Goal: Task Accomplishment & Management: Complete application form

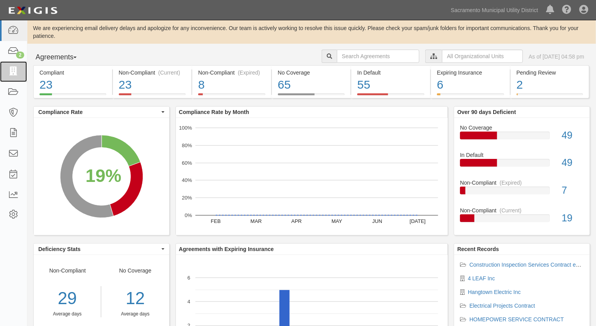
click at [11, 69] on icon at bounding box center [13, 71] width 11 height 9
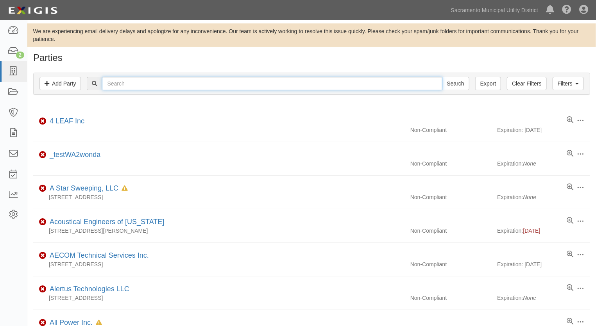
click at [120, 86] on input "text" at bounding box center [272, 83] width 340 height 13
type input "window clean"
click at [442, 77] on input "Search" at bounding box center [455, 83] width 27 height 13
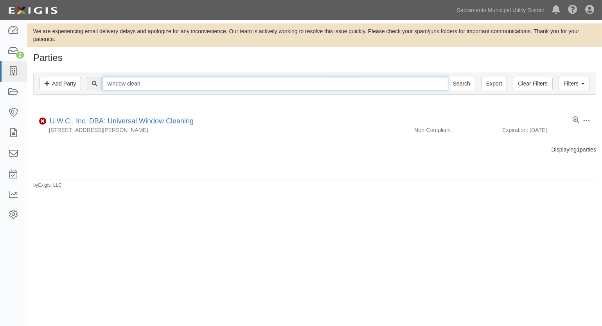
drag, startPoint x: 163, startPoint y: 82, endPoint x: 87, endPoint y: 76, distance: 76.5
click at [87, 76] on div "Filters Add Party Clear Filters Export window clean Search Filters" at bounding box center [315, 84] width 562 height 22
type input "ufsar"
click at [448, 77] on input "Search" at bounding box center [461, 83] width 27 height 13
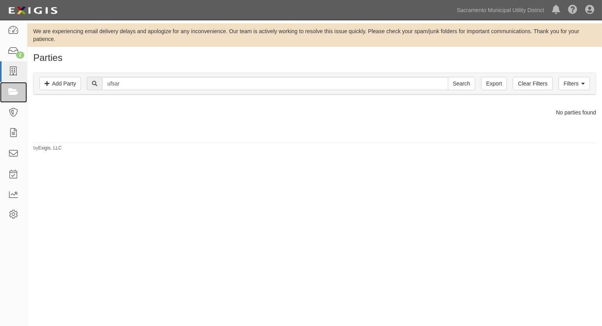
click at [12, 91] on icon at bounding box center [13, 92] width 11 height 9
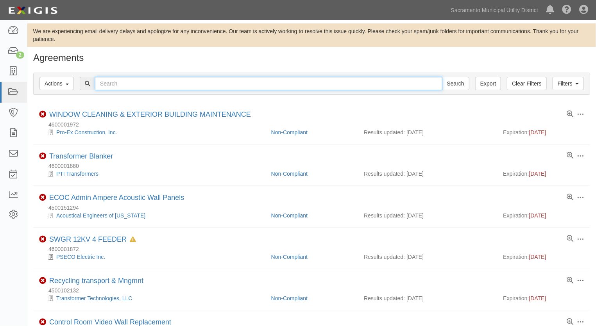
click at [99, 82] on input "text" at bounding box center [269, 83] width 348 height 13
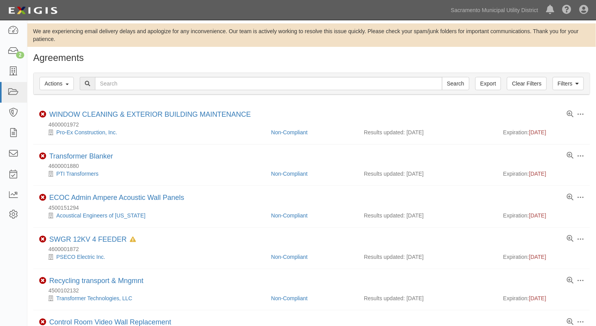
click at [179, 57] on h1 "Agreements" at bounding box center [311, 58] width 557 height 10
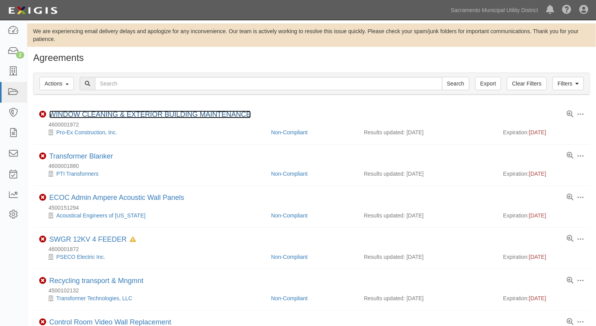
click at [137, 112] on link "WINDOW CLEANING & EXTERIOR BUILDING MAINTENANCE" at bounding box center [150, 115] width 202 height 8
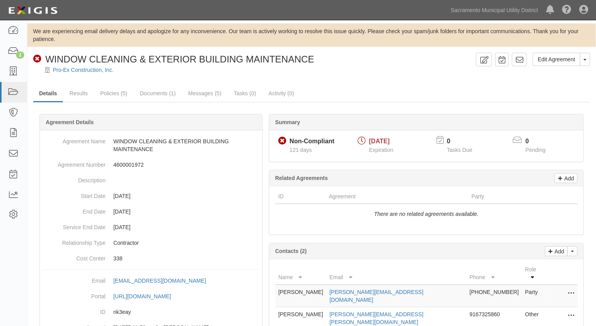
click at [174, 5] on div "Dashboard 2 Inbox Parties Agreements Coverages Documents Messages Tasks Reports…" at bounding box center [298, 10] width 585 height 20
click at [83, 71] on link "Pro-Ex Construction, Inc." at bounding box center [83, 70] width 61 height 6
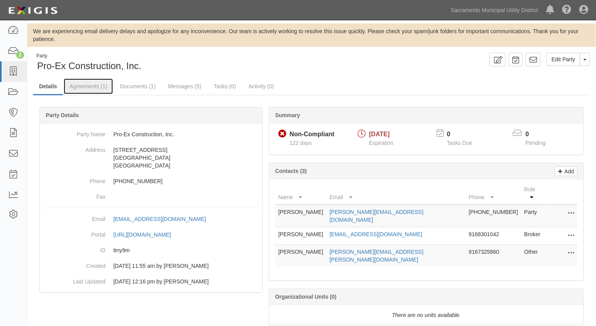
click at [89, 86] on link "Agreements (1)" at bounding box center [88, 87] width 49 height 16
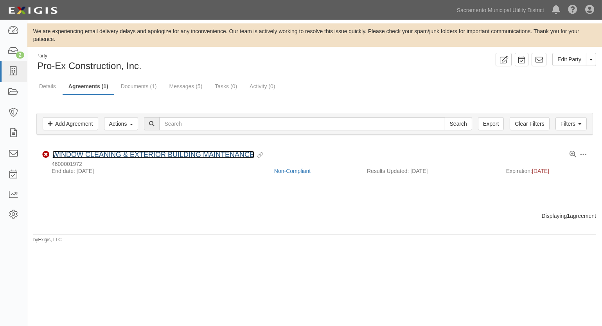
click at [105, 155] on link "WINDOW CLEANING & EXTERIOR BUILDING MAINTENANCE" at bounding box center [153, 155] width 202 height 8
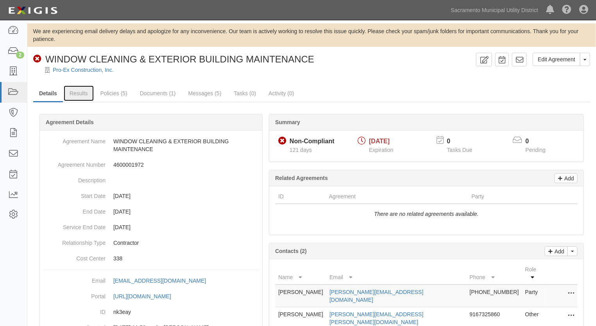
click at [80, 92] on link "Results" at bounding box center [79, 94] width 30 height 16
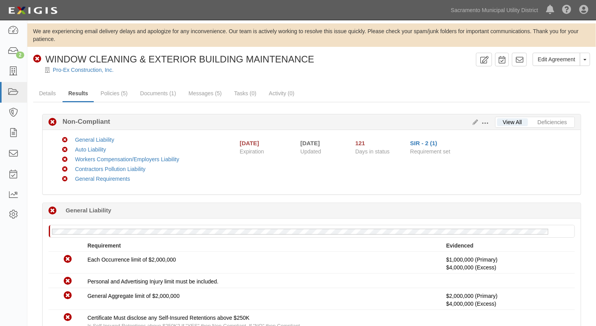
click at [487, 122] on span at bounding box center [485, 123] width 7 height 7
click at [500, 123] on link "Edit Requirements" at bounding box center [522, 122] width 62 height 14
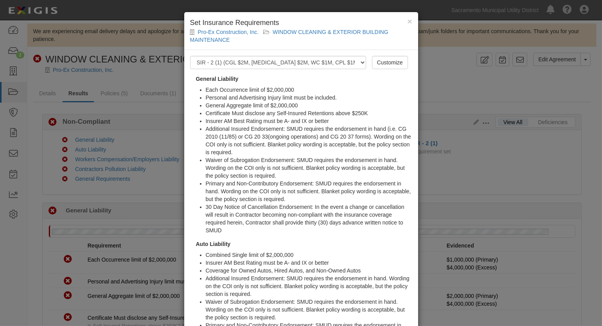
click at [403, 21] on h4 "Set Insurance Requirements" at bounding box center [301, 23] width 222 height 10
click at [407, 20] on span "×" at bounding box center [409, 21] width 5 height 9
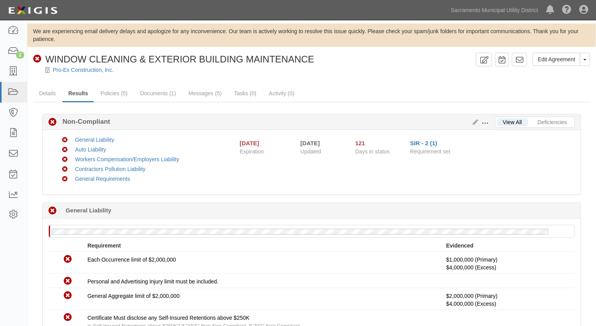
click at [485, 121] on span at bounding box center [485, 123] width 7 height 7
click at [501, 120] on link "Edit Requirements" at bounding box center [522, 122] width 62 height 14
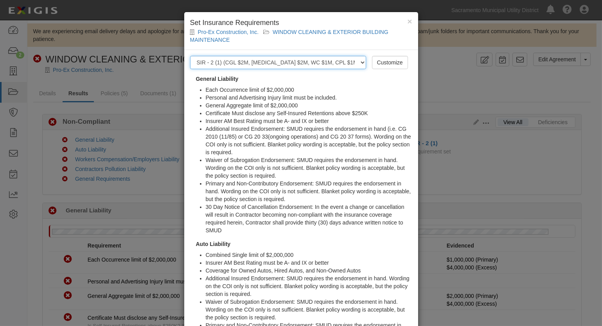
click at [361, 63] on select "-- Select requirement set -- SIR - 1 (CGL $2M, BAL $2M, WC $1M) SIR - 10 (CGL $…" at bounding box center [278, 62] width 176 height 13
select select "61817"
click at [190, 56] on select "-- Select requirement set -- SIR - 1 (CGL $2M, BAL $2M, WC $1M) SIR - 10 (CGL $…" at bounding box center [278, 62] width 176 height 13
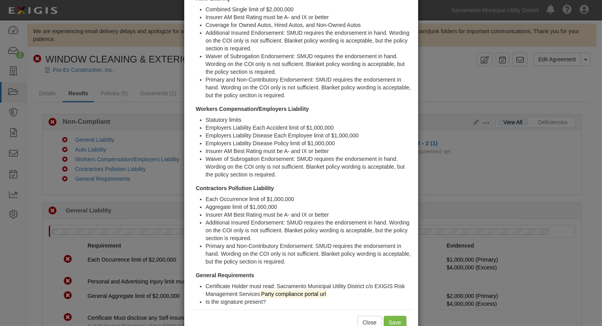
scroll to position [265, 0]
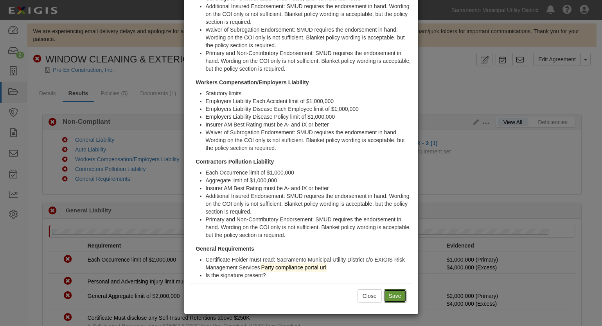
click at [390, 297] on input "Save" at bounding box center [395, 296] width 23 height 13
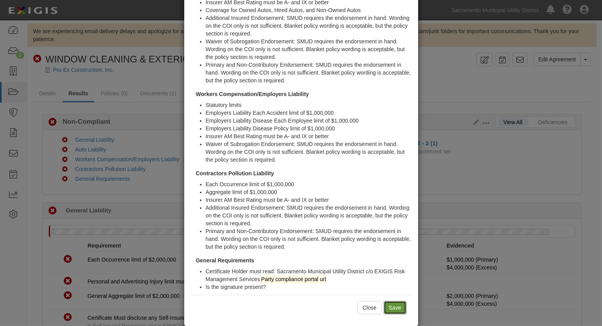
scroll to position [229, 0]
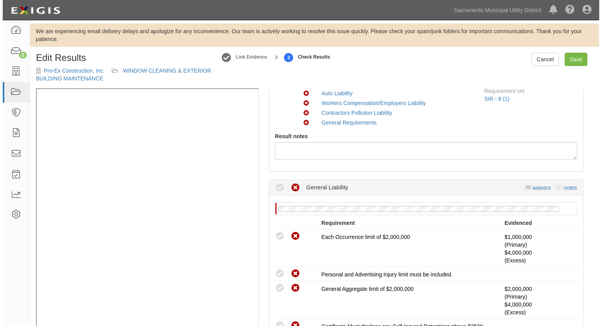
scroll to position [71, 0]
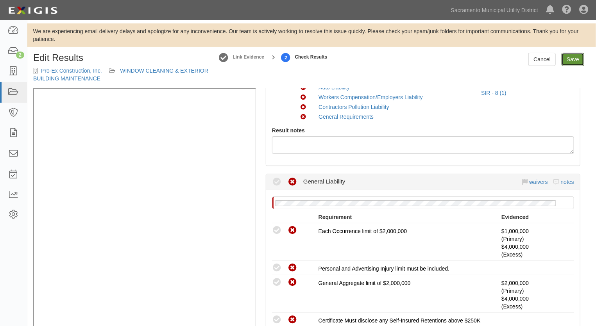
click at [571, 61] on link "Save" at bounding box center [573, 59] width 23 height 13
radio input "true"
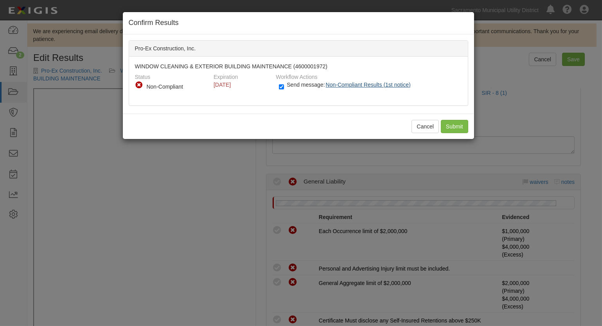
click at [391, 86] on span "Non-Compliant Results (1st notice)" at bounding box center [368, 85] width 85 height 6
click at [451, 126] on input "Submit" at bounding box center [454, 126] width 27 height 13
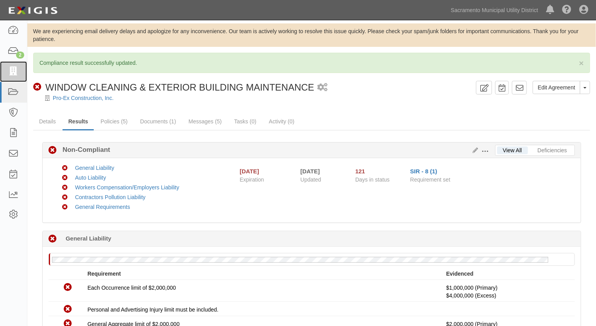
click at [9, 71] on icon at bounding box center [13, 71] width 11 height 9
click at [9, 90] on icon at bounding box center [13, 92] width 11 height 9
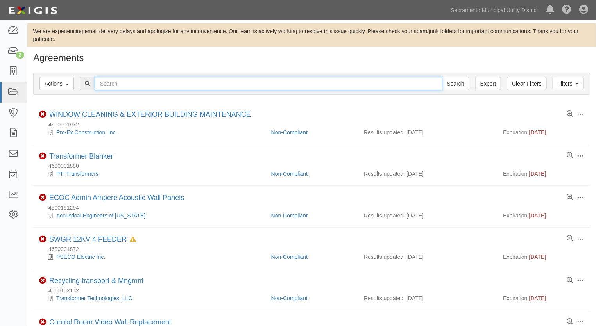
click at [136, 86] on input "text" at bounding box center [269, 83] width 348 height 13
type input "ufsar\"
click at [442, 77] on input "Search" at bounding box center [455, 83] width 27 height 13
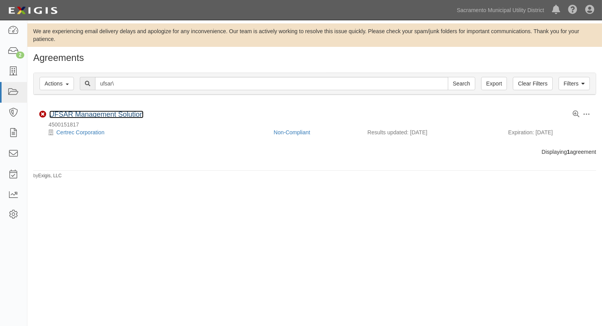
click at [79, 113] on link "UFSAR Management Solution" at bounding box center [96, 115] width 94 height 8
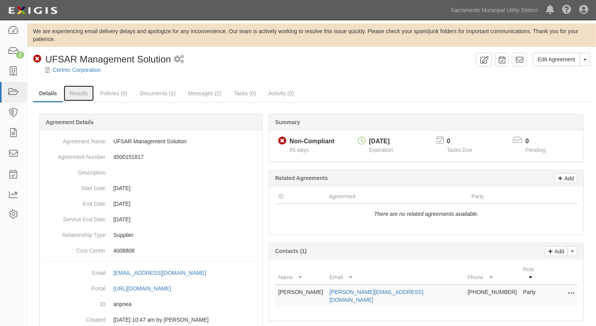
click at [85, 93] on link "Results" at bounding box center [79, 94] width 30 height 16
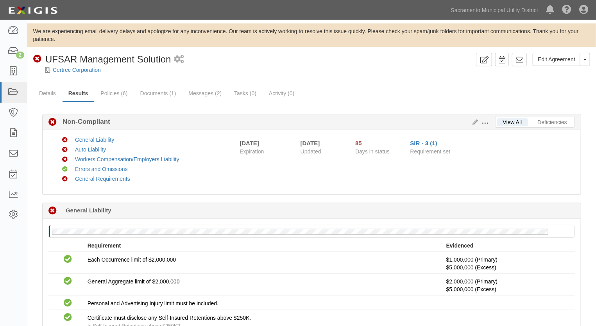
click at [486, 120] on span at bounding box center [485, 123] width 7 height 7
click at [502, 121] on link "Edit Requirements" at bounding box center [522, 122] width 62 height 14
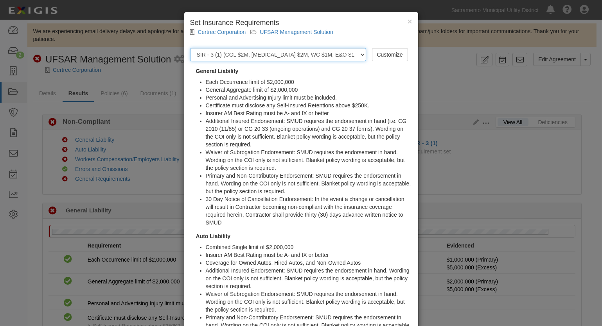
click at [359, 55] on select "-- Select requirement set -- SIR - 1 (CGL $2M, BAL $2M, WC $1M) SIR - 10 (CGL $…" at bounding box center [278, 54] width 176 height 13
select select "61818"
click at [190, 48] on select "-- Select requirement set -- SIR - 1 (CGL $2M, BAL $2M, WC $1M) SIR - 10 (CGL $…" at bounding box center [278, 54] width 176 height 13
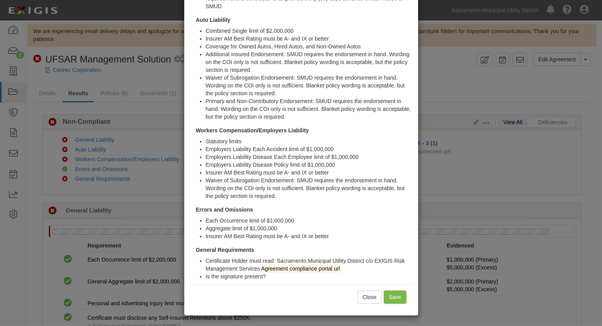
scroll to position [210, 0]
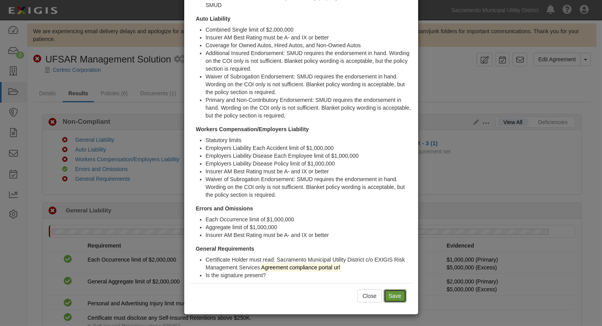
click at [392, 298] on input "Save" at bounding box center [395, 296] width 23 height 13
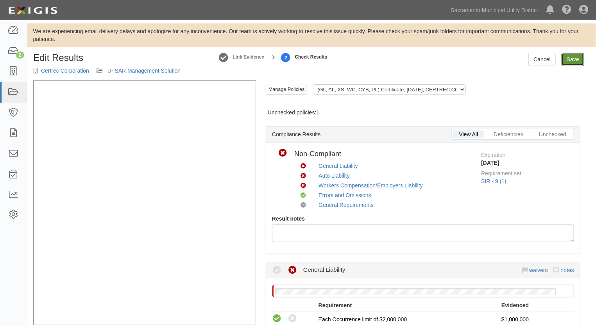
click at [572, 59] on link "Save" at bounding box center [573, 59] width 23 height 13
radio input "true"
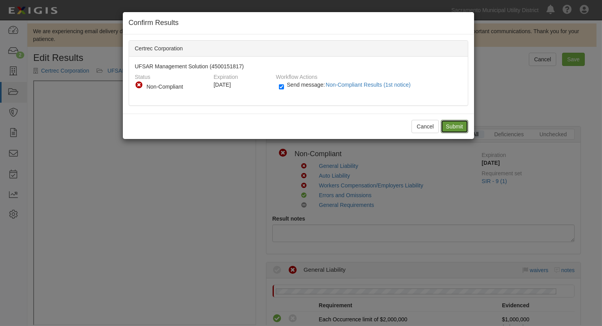
click at [454, 124] on input "Submit" at bounding box center [454, 126] width 27 height 13
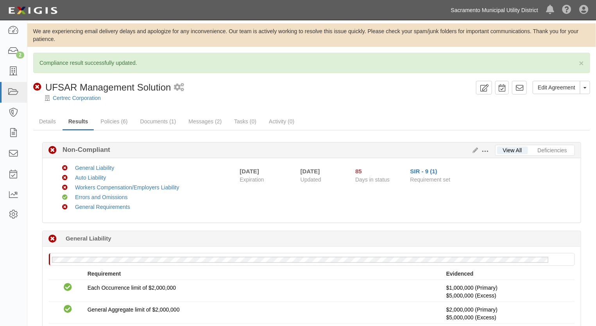
click at [524, 9] on link "Sacramento Municipal Utility District" at bounding box center [494, 10] width 95 height 16
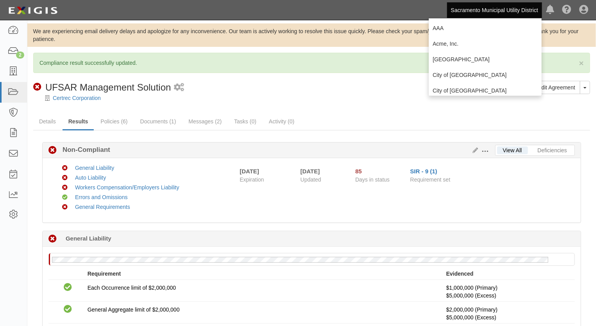
scroll to position [35, 0]
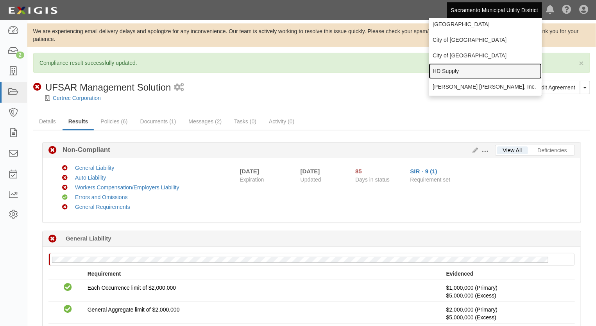
click at [455, 72] on link "HD Supply" at bounding box center [485, 71] width 113 height 16
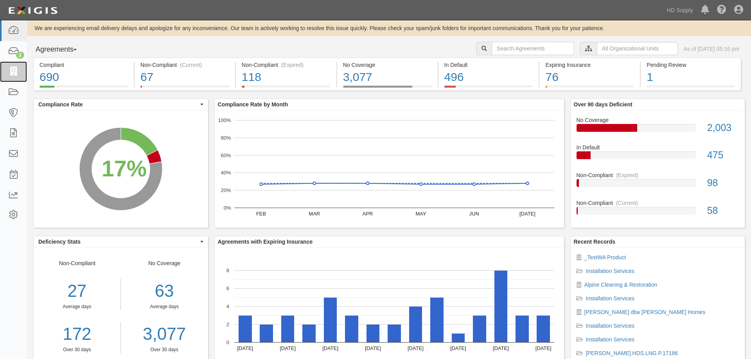
click at [16, 75] on icon at bounding box center [13, 71] width 11 height 9
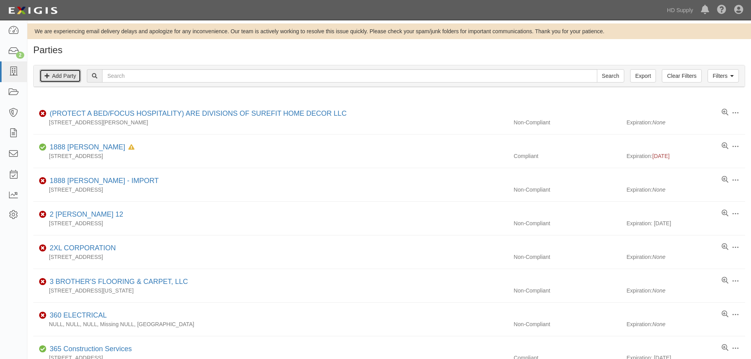
click at [68, 77] on link "Add Party" at bounding box center [59, 75] width 41 height 13
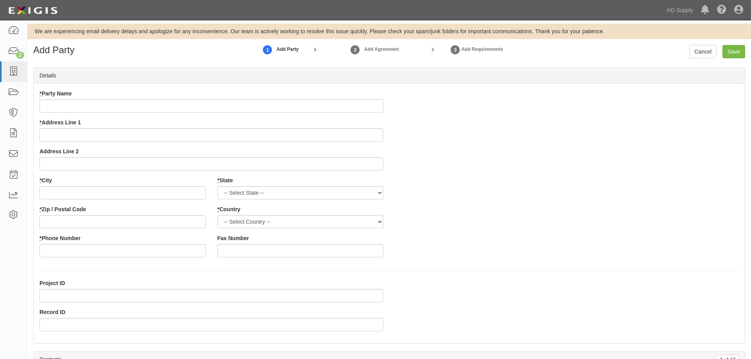
click at [77, 111] on input "* Party Name" at bounding box center [211, 105] width 344 height 13
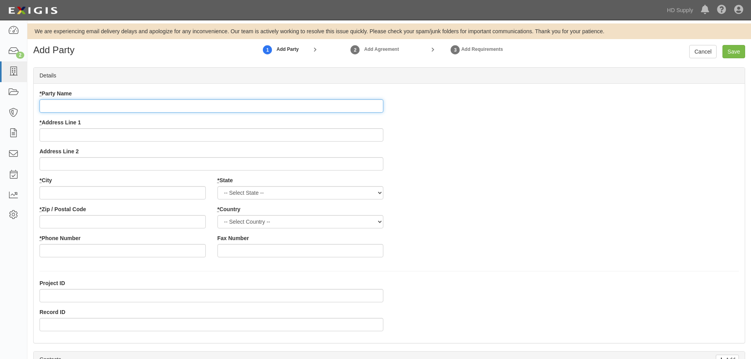
click at [62, 101] on input "* Party Name" at bounding box center [211, 105] width 344 height 13
type input "Cabinet Suppliers LLC"
type input "1717"
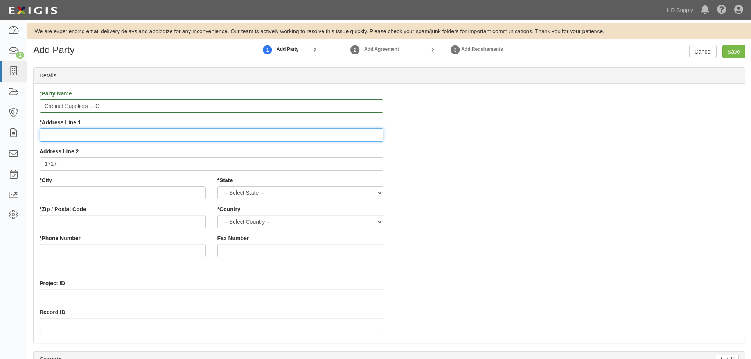
click at [50, 129] on input "* Address Line 1" at bounding box center [211, 134] width 344 height 13
type input "1717 Cross Pines Dr,"
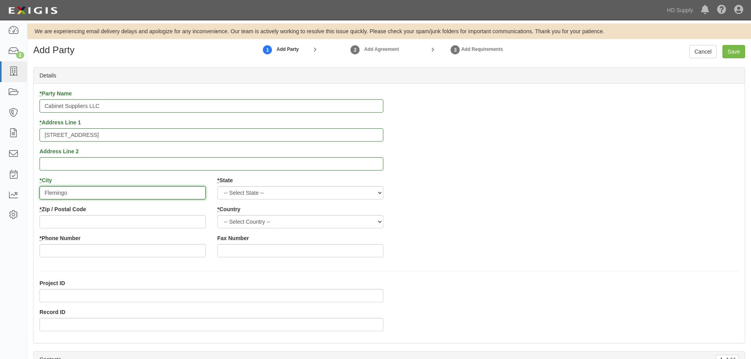
click at [84, 197] on input "Flemingo" at bounding box center [122, 192] width 166 height 13
type input "Flemingo Island"
select select "FL"
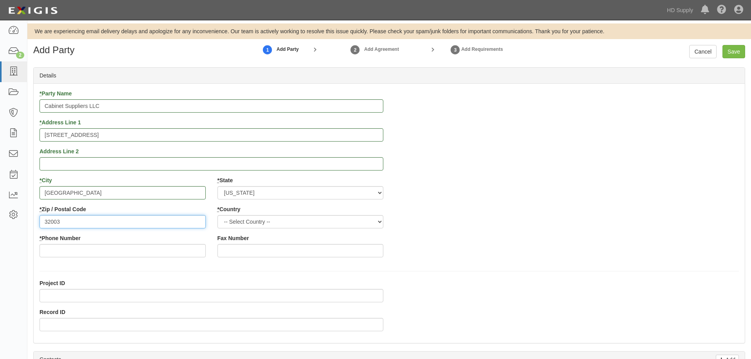
type input "32003"
select select "US"
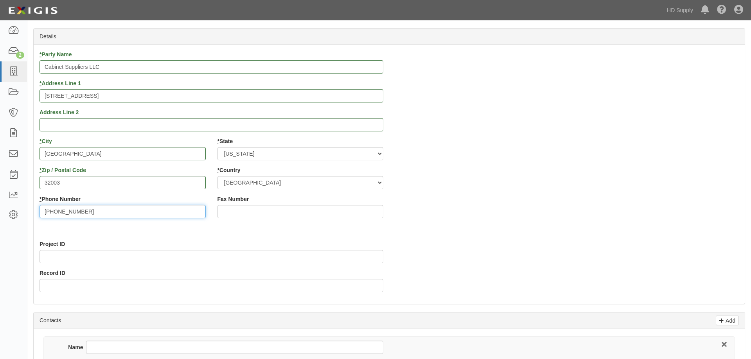
type input "904-401-0950"
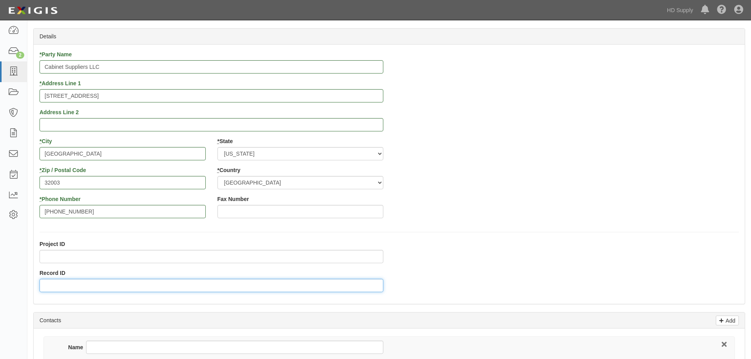
click at [87, 281] on input "Record ID" at bounding box center [211, 285] width 344 height 13
type input "1313"
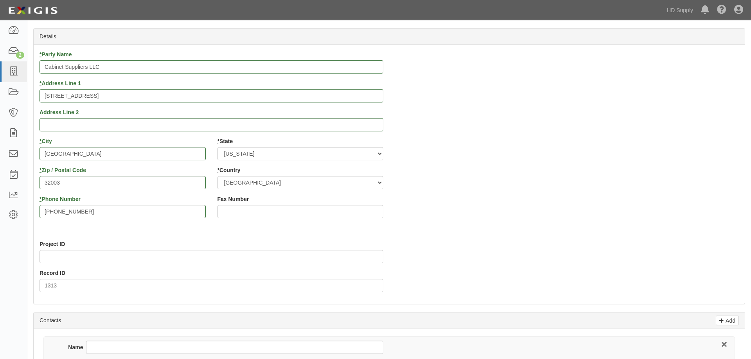
click at [432, 262] on div "Project ID Record ID 1313" at bounding box center [389, 269] width 711 height 58
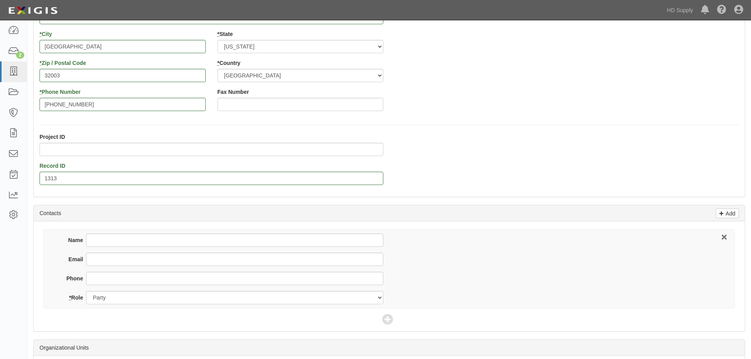
scroll to position [156, 0]
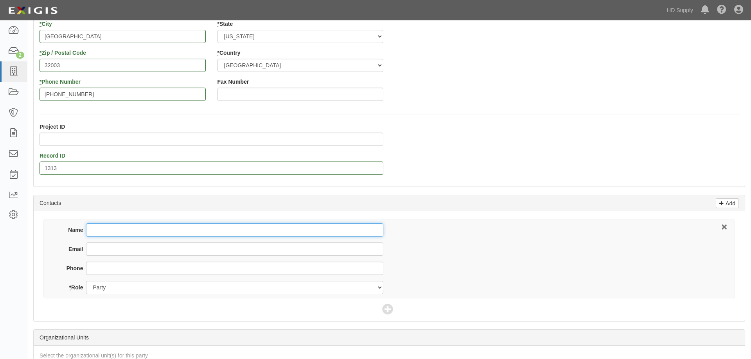
click at [104, 230] on input "Name" at bounding box center [234, 229] width 297 height 13
type input "Steve Oxley"
drag, startPoint x: 97, startPoint y: 251, endPoint x: 100, endPoint y: 244, distance: 7.6
click at [97, 251] on input "Email" at bounding box center [234, 248] width 297 height 13
paste input "s"
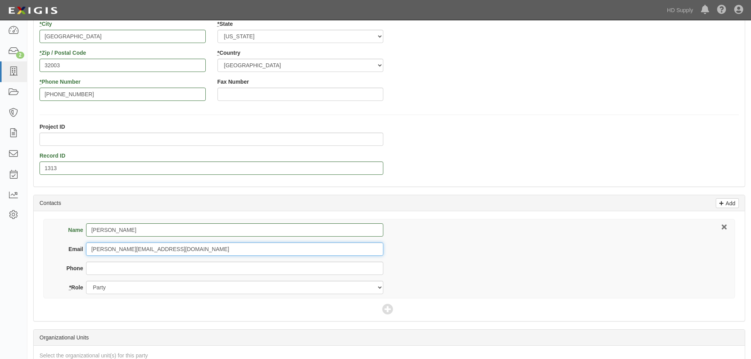
type input "steve@cabinetsuppliers.us"
drag, startPoint x: 605, startPoint y: 265, endPoint x: 580, endPoint y: 262, distance: 25.2
click at [605, 264] on div "Name Steve Oxley Email steve@cabinetsuppliers.us Phone * Role Party Broker Other" at bounding box center [388, 258] width 691 height 79
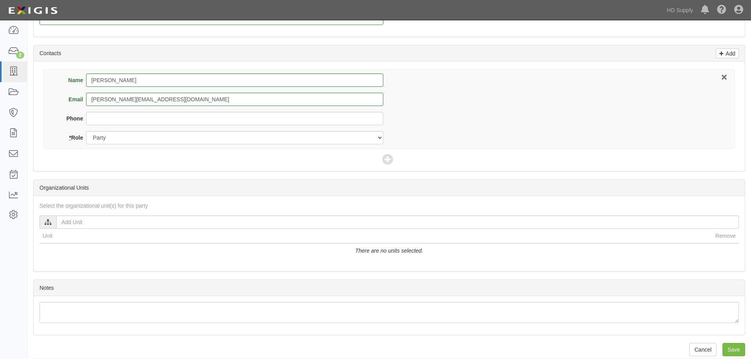
scroll to position [313, 0]
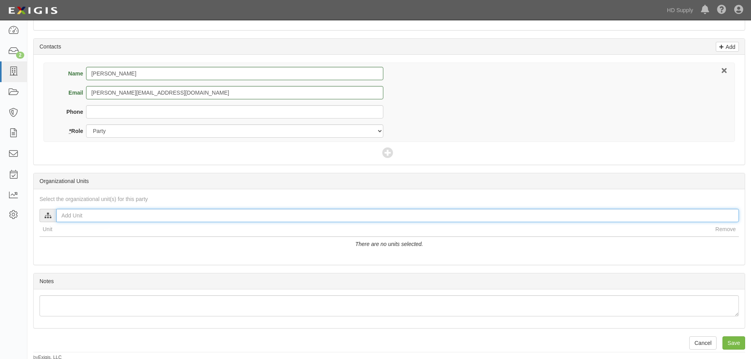
click at [71, 214] on input "text" at bounding box center [397, 215] width 682 height 13
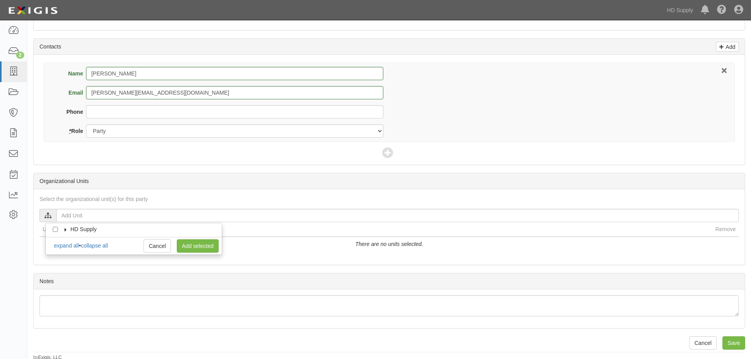
click at [61, 229] on label "HD Supply" at bounding box center [79, 229] width 36 height 8
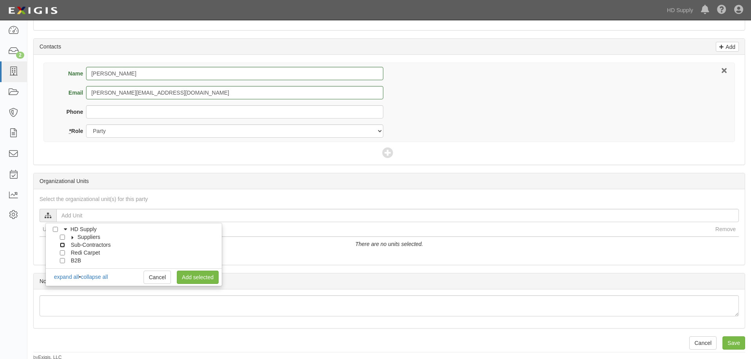
click at [61, 245] on input "Sub-Contractors" at bounding box center [62, 244] width 5 height 5
checkbox input "true"
click at [190, 280] on link "Add selected" at bounding box center [198, 277] width 42 height 13
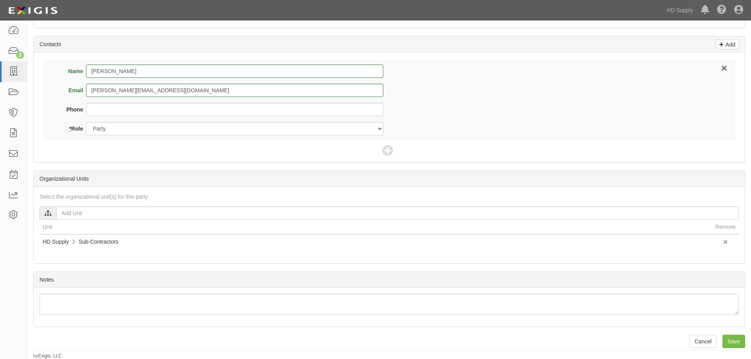
scroll to position [316, 0]
click at [735, 338] on input "Save" at bounding box center [733, 340] width 23 height 13
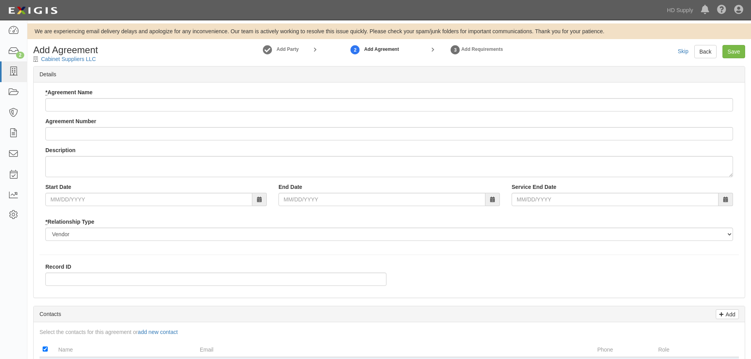
click at [54, 112] on div "* Agreement Name Agreement Number Description Start Date End Date Service End D…" at bounding box center [388, 167] width 699 height 158
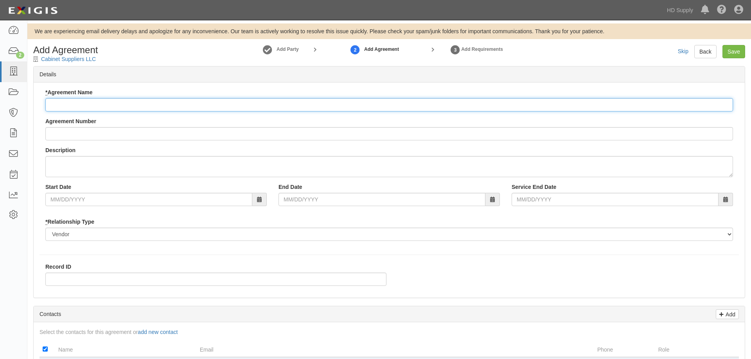
click at [59, 108] on input "* Agreement Name" at bounding box center [388, 104] width 687 height 13
type input "Installation Services"
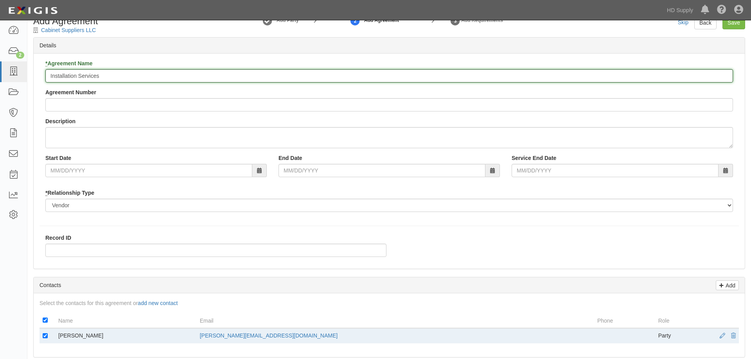
scroll to position [39, 0]
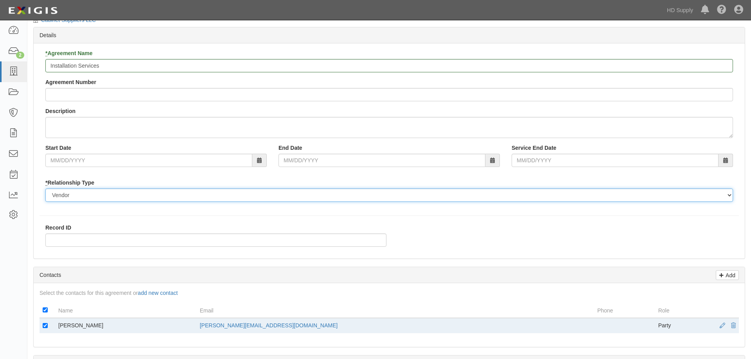
click at [78, 194] on select "Borrower Contractor Franchisee Other Subcontractor Supplier Tenant Vendor" at bounding box center [388, 194] width 687 height 13
click at [45, 188] on select "Borrower Contractor Franchisee Other Subcontractor Supplier Tenant Vendor" at bounding box center [388, 194] width 687 height 13
click at [82, 193] on select "Borrower Contractor Franchisee Other Subcontractor Supplier Tenant Vendor" at bounding box center [388, 194] width 687 height 13
select select "subcontractor"
click at [45, 188] on select "Borrower Contractor Franchisee Other Subcontractor Supplier Tenant Vendor" at bounding box center [388, 194] width 687 height 13
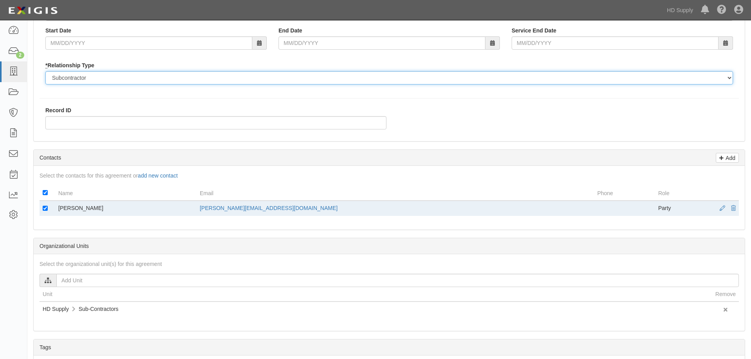
scroll to position [117, 0]
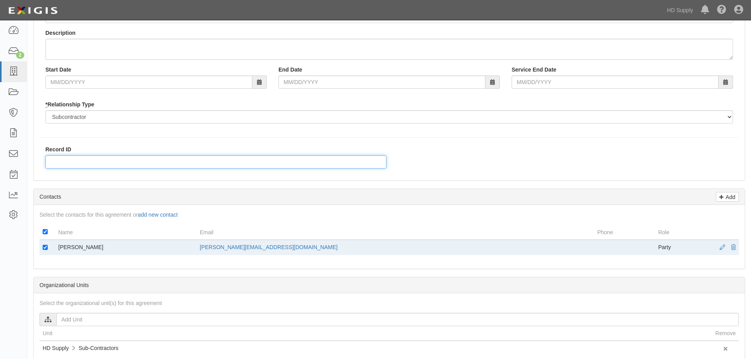
click at [70, 158] on input "Record ID" at bounding box center [215, 161] width 341 height 13
type input "1313"
click at [100, 177] on div "* Agreement Name Installation Services Agreement Number Description Start Date …" at bounding box center [389, 72] width 711 height 215
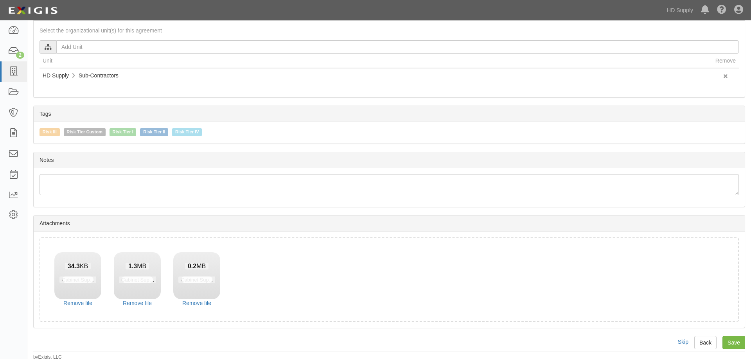
scroll to position [391, 0]
click at [726, 341] on input "Save" at bounding box center [733, 340] width 23 height 13
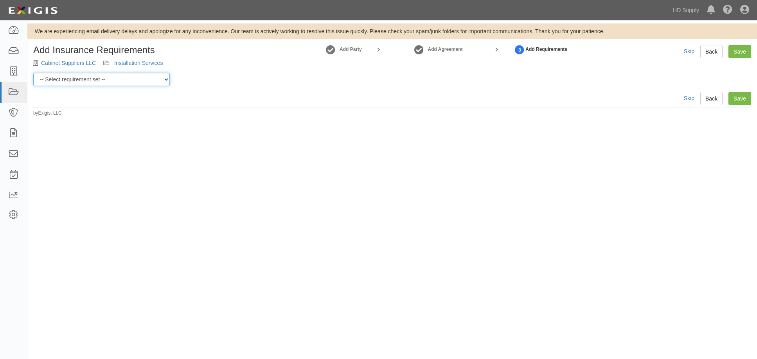
click at [115, 83] on select "-- Select requirement set -- Risk Tier Custom Risk Tier II Risk Tier II (Produc…" at bounding box center [101, 79] width 136 height 13
click at [95, 79] on select "-- Select requirement set -- Risk Tier Custom Risk Tier II Risk Tier II (Produc…" at bounding box center [101, 79] width 136 height 13
select select "46714"
click at [33, 73] on select "-- Select requirement set -- Risk Tier Custom Risk Tier II Risk Tier II (Produc…" at bounding box center [101, 79] width 136 height 13
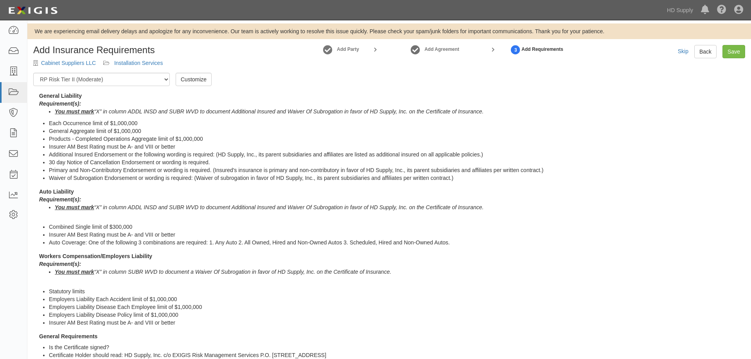
click at [501, 203] on div "Requirement(s): You must mark “X” in column ADDL INSD and SUBR WVD to document …" at bounding box center [392, 206] width 706 height 23
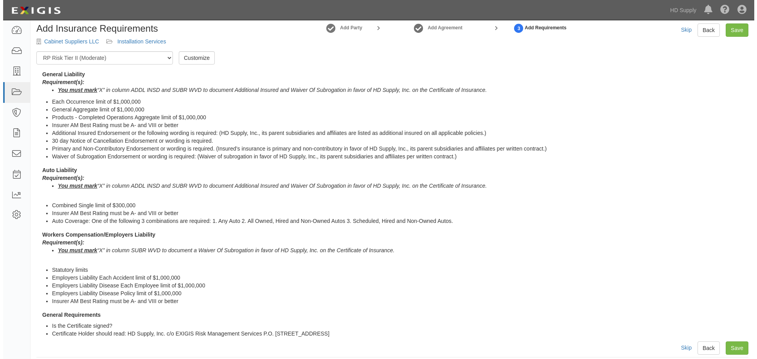
scroll to position [29, 0]
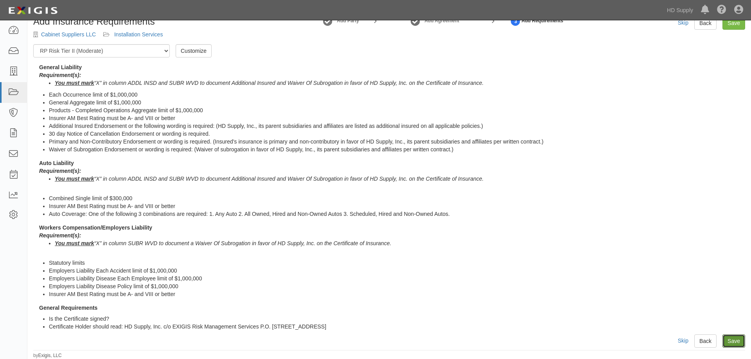
click at [732, 341] on link "Save" at bounding box center [733, 340] width 23 height 13
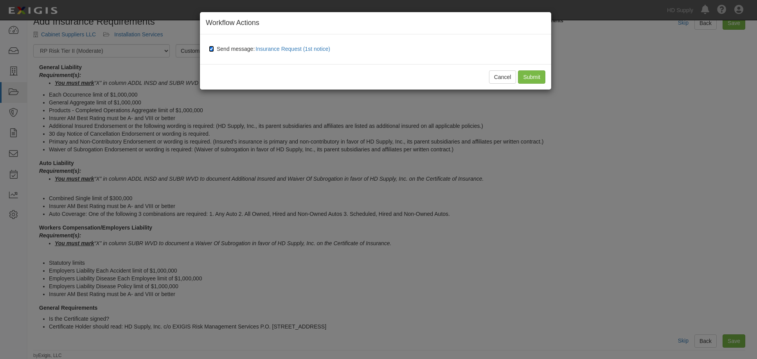
click at [213, 48] on input "Send message: Insurance Request (1st notice)" at bounding box center [211, 49] width 5 height 6
checkbox input "false"
click at [536, 78] on input "Submit" at bounding box center [531, 76] width 27 height 13
